Goal: Entertainment & Leisure: Consume media (video, audio)

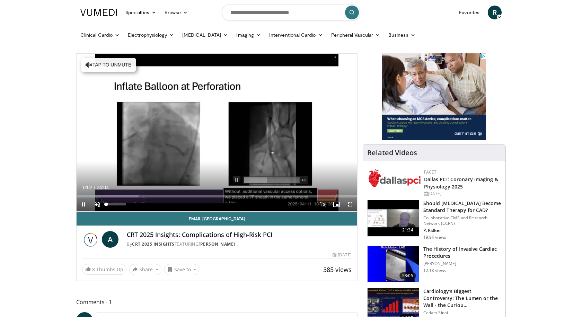
click at [96, 204] on span "Video Player" at bounding box center [97, 204] width 14 height 14
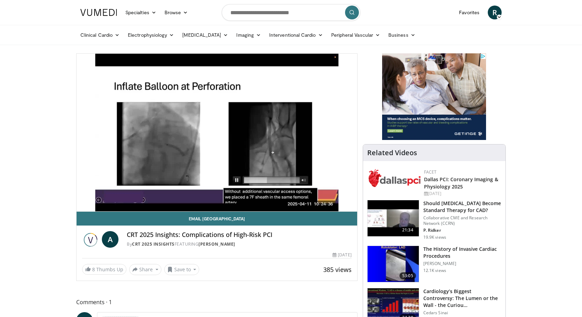
drag, startPoint x: 544, startPoint y: 301, endPoint x: 402, endPoint y: 203, distance: 172.5
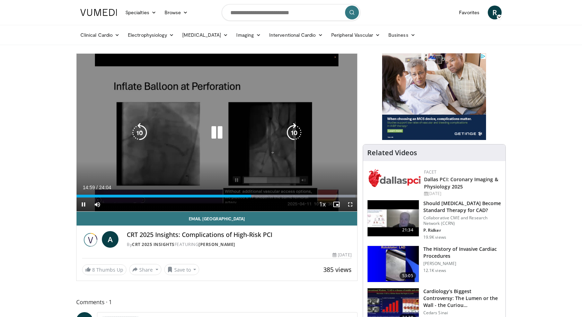
click at [135, 99] on div "10 seconds Tap to unmute" at bounding box center [217, 133] width 280 height 158
click at [215, 129] on icon "Video Player" at bounding box center [216, 132] width 19 height 19
click at [196, 130] on div "Video Player" at bounding box center [217, 133] width 168 height 14
click at [213, 134] on icon "Video Player" at bounding box center [216, 132] width 19 height 19
click at [210, 133] on icon "Video Player" at bounding box center [216, 132] width 19 height 19
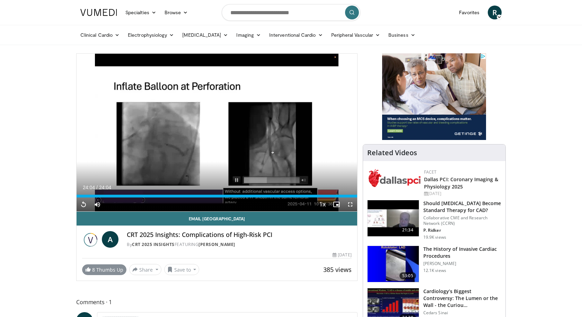
click at [98, 267] on link "8 Thumbs Up" at bounding box center [104, 269] width 44 height 11
